Goal: Navigation & Orientation: Find specific page/section

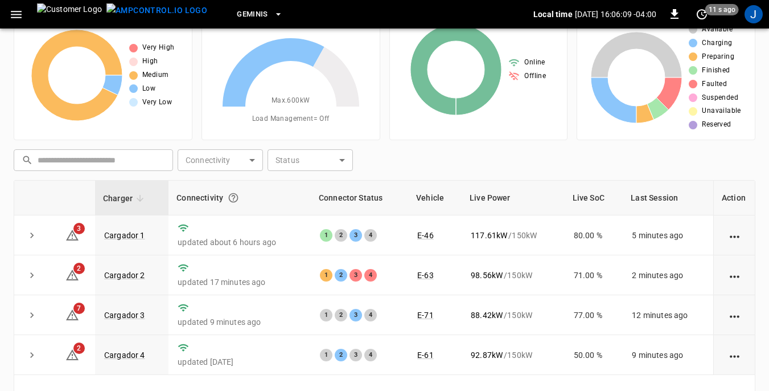
scroll to position [57, 0]
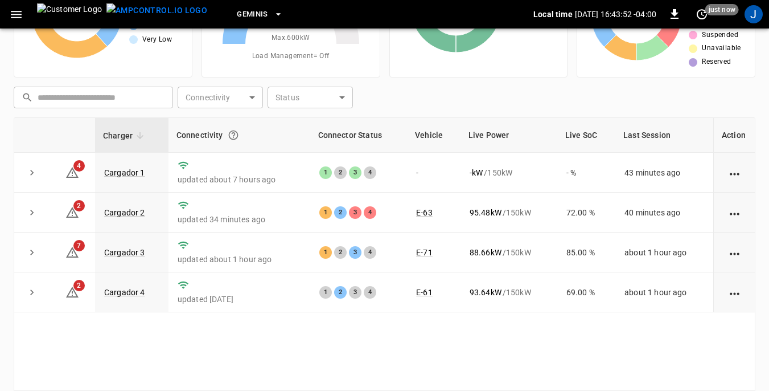
scroll to position [114, 0]
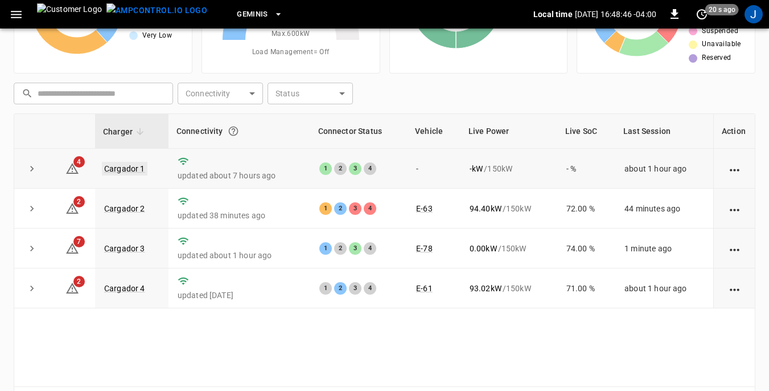
click at [135, 168] on link "Cargador 1" at bounding box center [125, 169] width 46 height 14
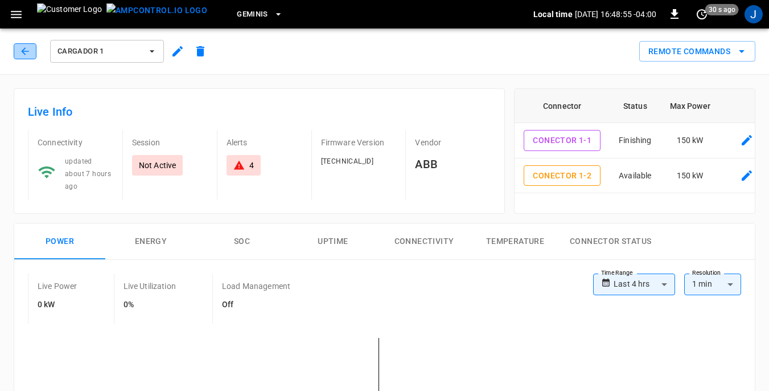
click at [26, 49] on icon "button" at bounding box center [24, 51] width 11 height 11
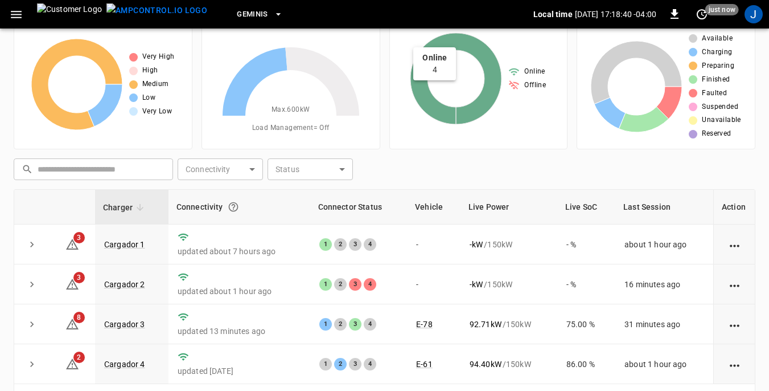
scroll to position [57, 0]
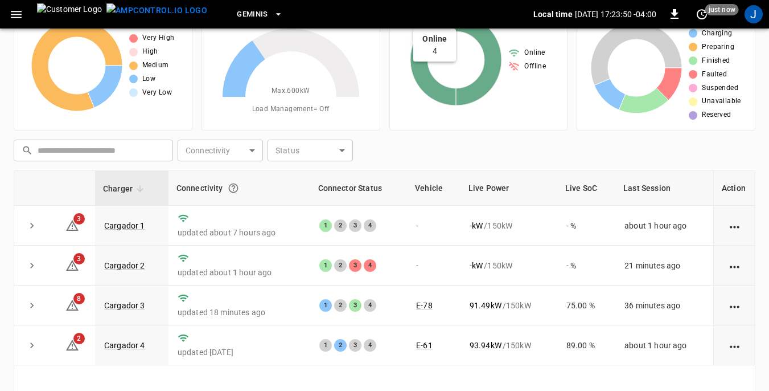
click at [443, 68] on icon at bounding box center [456, 59] width 91 height 91
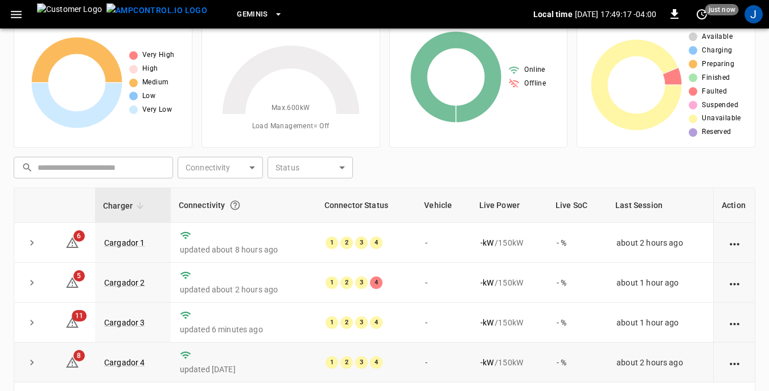
scroll to position [57, 0]
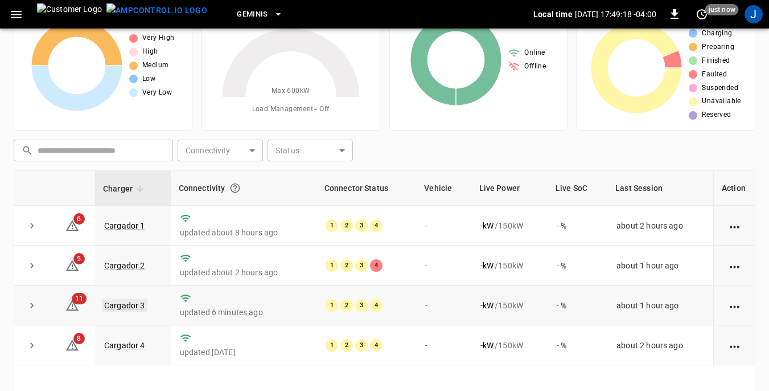
click at [127, 307] on link "Cargador 3" at bounding box center [125, 305] width 46 height 14
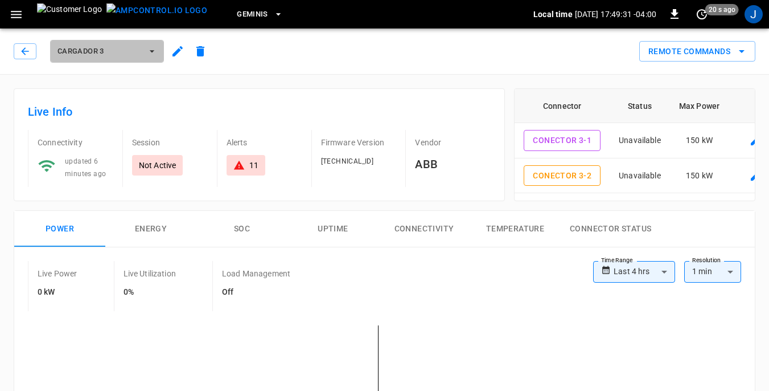
click at [152, 50] on icon "button" at bounding box center [151, 51] width 11 height 11
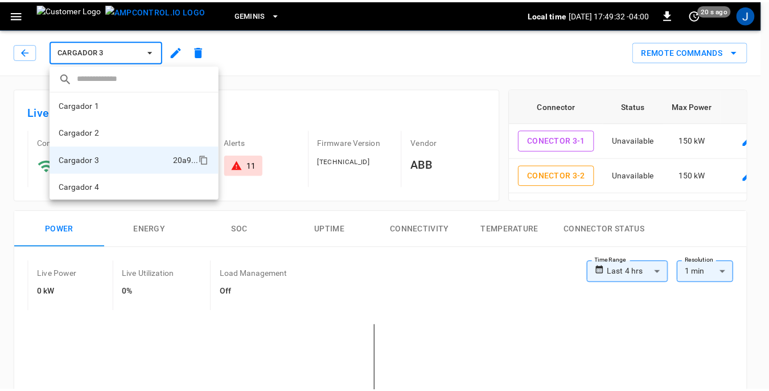
scroll to position [1, 0]
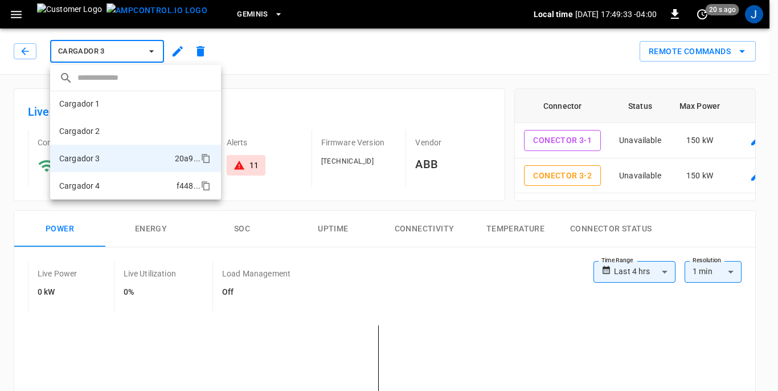
click at [105, 185] on li "Cargador 4 f448 ..." at bounding box center [135, 185] width 171 height 27
